Goal: Check status

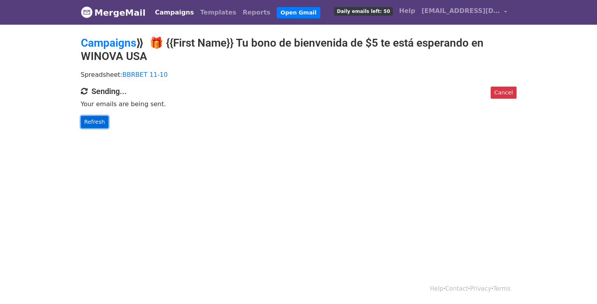
click at [88, 118] on link "Refresh" at bounding box center [95, 122] width 28 height 12
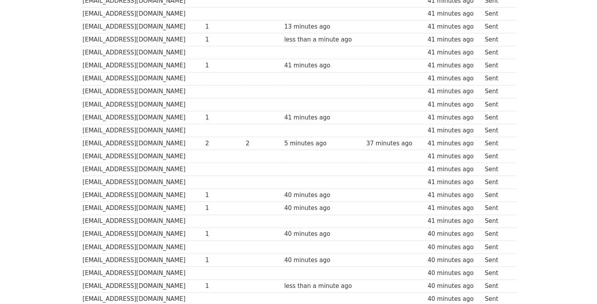
scroll to position [118, 0]
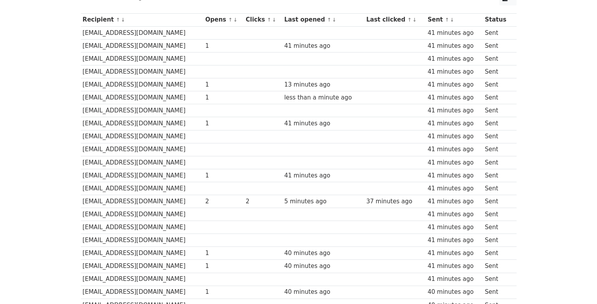
click at [427, 141] on tbody "Recipient ↑ ↓ Opens ↑ ↓ Clicks ↑ ↓ Last opened ↑ ↓ Last clicked ↑ ↓ Sent ↑ ↓ St…" at bounding box center [298, 298] width 435 height 571
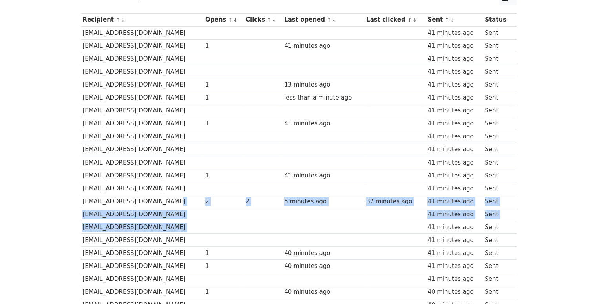
drag, startPoint x: 192, startPoint y: 199, endPoint x: 403, endPoint y: 227, distance: 212.8
click at [402, 227] on tbody "Recipient ↑ ↓ Opens ↑ ↓ Clicks ↑ ↓ Last opened ↑ ↓ Last clicked ↑ ↓ Sent ↑ ↓ St…" at bounding box center [298, 298] width 435 height 571
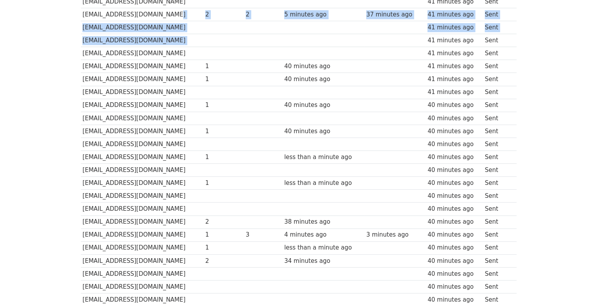
scroll to position [353, 0]
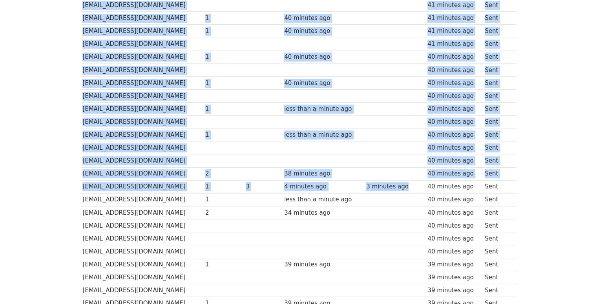
drag, startPoint x: 412, startPoint y: 183, endPoint x: 64, endPoint y: 182, distance: 347.9
click at [64, 182] on body "MergeMail Campaigns Templates Reports Open Gmail Daily emails left: 7 Help bbrb…" at bounding box center [298, 17] width 597 height 740
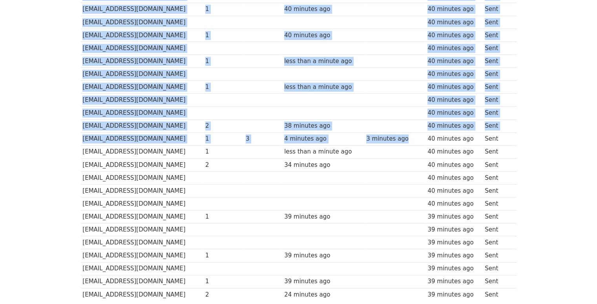
scroll to position [463, 0]
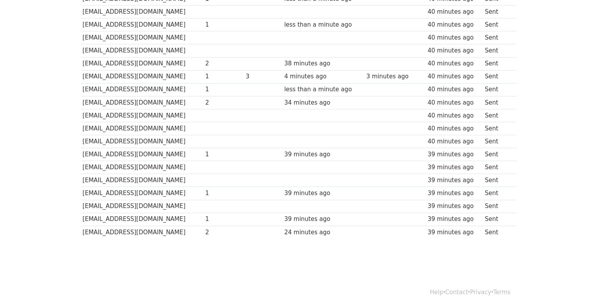
click at [271, 206] on td at bounding box center [263, 206] width 38 height 13
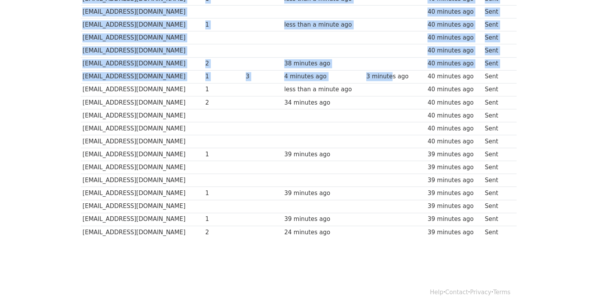
drag, startPoint x: 75, startPoint y: 73, endPoint x: 394, endPoint y: 79, distance: 319.7
click at [395, 79] on td "3 minutes ago" at bounding box center [394, 76] width 61 height 13
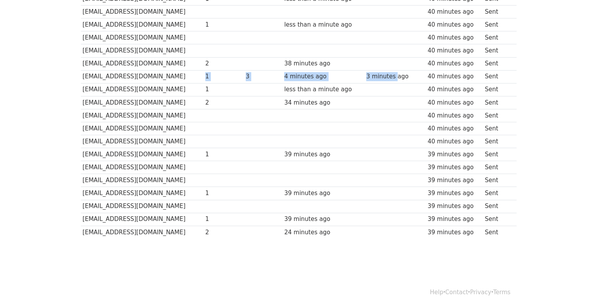
drag, startPoint x: 400, startPoint y: 76, endPoint x: 224, endPoint y: 68, distance: 175.9
click at [223, 70] on tr "rommellchavarria304@gmail.com 1 3 4 minutes ago 3 minutes ago 40 minutes ago Se…" at bounding box center [298, 76] width 435 height 13
click at [255, 72] on td "3" at bounding box center [263, 76] width 38 height 13
drag, startPoint x: 258, startPoint y: 75, endPoint x: 268, endPoint y: 76, distance: 10.8
click at [264, 76] on div "3" at bounding box center [263, 76] width 35 height 9
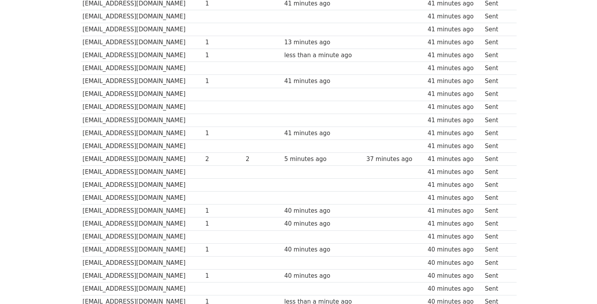
scroll to position [71, 0]
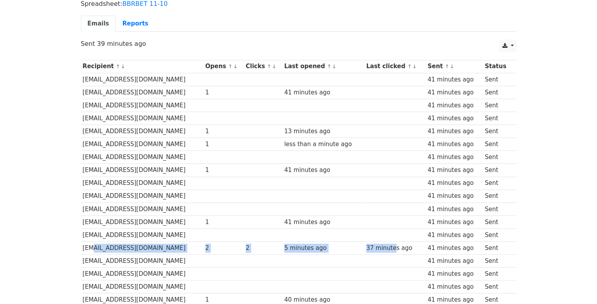
drag, startPoint x: 88, startPoint y: 242, endPoint x: 399, endPoint y: 249, distance: 310.7
click at [399, 249] on tr "toasajavier1722@gmail.com 2 2 5 minutes ago 37 minutes ago 41 minutes ago Sent" at bounding box center [298, 248] width 435 height 13
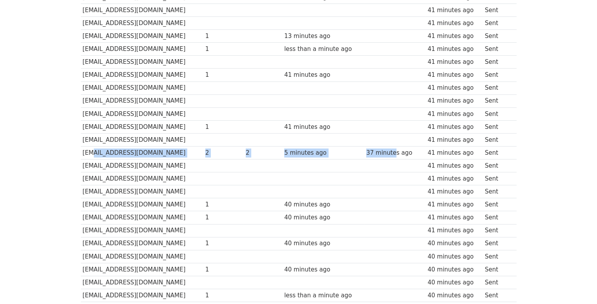
scroll to position [110, 0]
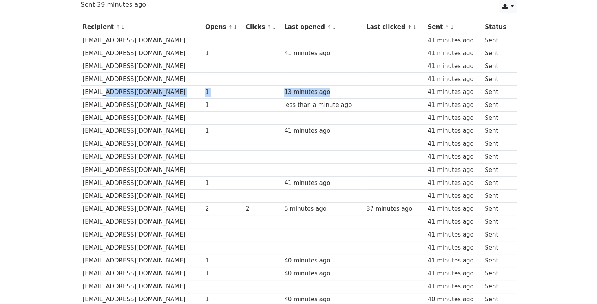
drag, startPoint x: 97, startPoint y: 87, endPoint x: 336, endPoint y: 89, distance: 238.9
click at [336, 89] on tr "cris18871@gmail.com 1 13 minutes ago 41 minutes ago Sent" at bounding box center [298, 92] width 435 height 13
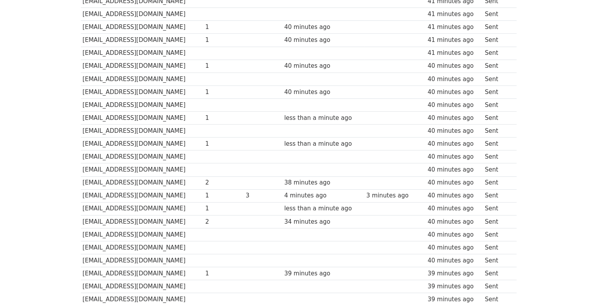
scroll to position [346, 0]
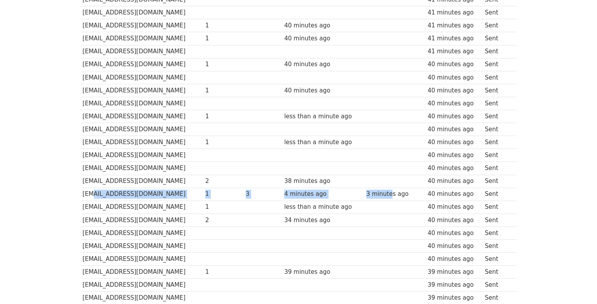
drag, startPoint x: 395, startPoint y: 194, endPoint x: 90, endPoint y: 191, distance: 305.2
click at [90, 191] on tr "rommellchavarria304@gmail.com 1 3 4 minutes ago 3 minutes ago 40 minutes ago Se…" at bounding box center [298, 194] width 435 height 13
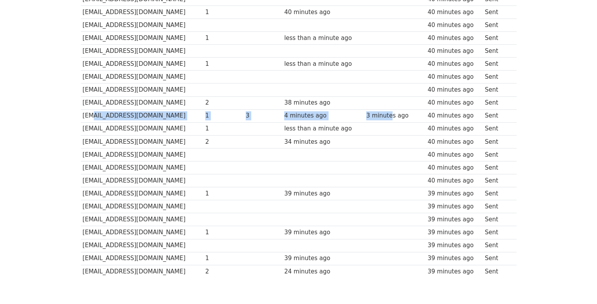
scroll to position [463, 0]
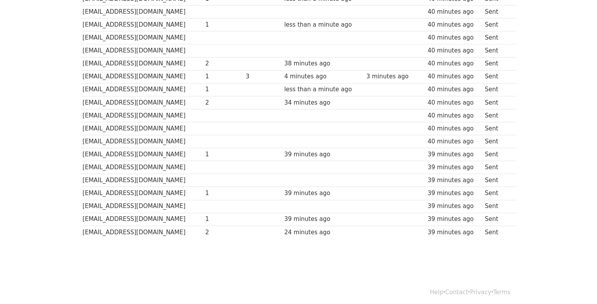
drag, startPoint x: 404, startPoint y: 94, endPoint x: 486, endPoint y: 88, distance: 82.2
click at [405, 96] on td at bounding box center [394, 102] width 61 height 13
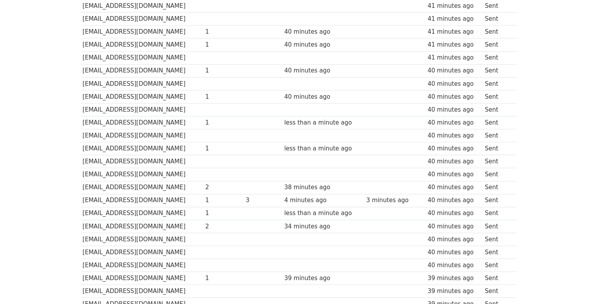
scroll to position [306, 0]
